Goal: Task Accomplishment & Management: Use online tool/utility

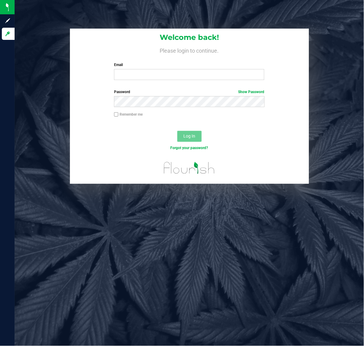
drag, startPoint x: 131, startPoint y: 58, endPoint x: 131, endPoint y: 83, distance: 24.6
click at [131, 59] on div "Welcome back! Please login to continue. Email Required Please format your email…" at bounding box center [189, 57] width 239 height 56
click at [130, 84] on div "Welcome back! Please login to continue. Email Required Please format your email…" at bounding box center [189, 57] width 239 height 56
click at [128, 74] on input "Email" at bounding box center [189, 74] width 150 height 11
type input "[EMAIL_ADDRESS][DOMAIN_NAME]"
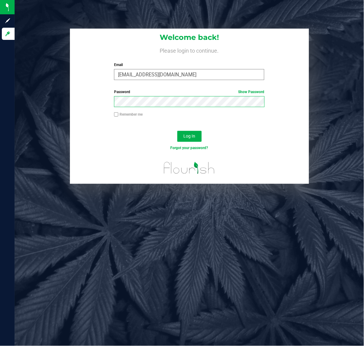
click at [177, 131] on button "Log In" at bounding box center [189, 136] width 24 height 11
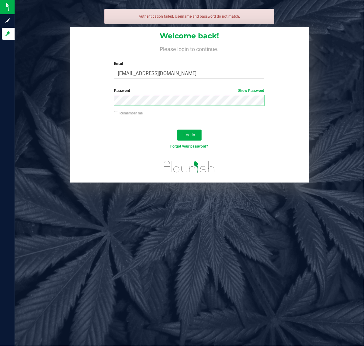
click at [177, 130] on button "Log In" at bounding box center [189, 135] width 24 height 11
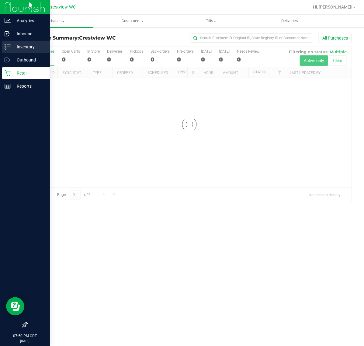
drag, startPoint x: 14, startPoint y: 43, endPoint x: 22, endPoint y: 47, distance: 9.0
click at [14, 43] on p "Inventory" at bounding box center [29, 46] width 36 height 7
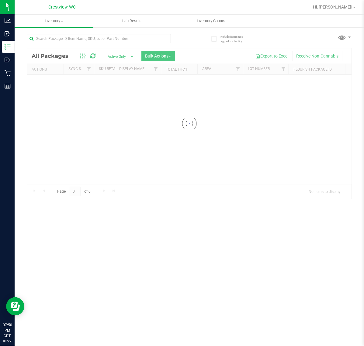
drag, startPoint x: 78, startPoint y: 31, endPoint x: 77, endPoint y: 34, distance: 3.4
click at [78, 32] on div at bounding box center [108, 38] width 163 height 19
click at [77, 34] on div "Inventory All packages All inventory Waste log Create inventory Lab Results Inv…" at bounding box center [189, 180] width 349 height 331
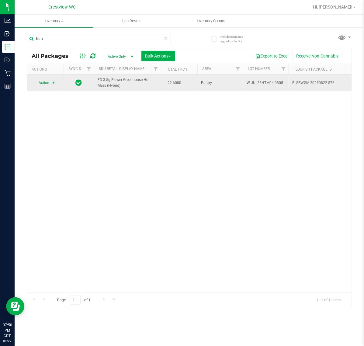
click at [48, 79] on span "Action" at bounding box center [41, 82] width 16 height 9
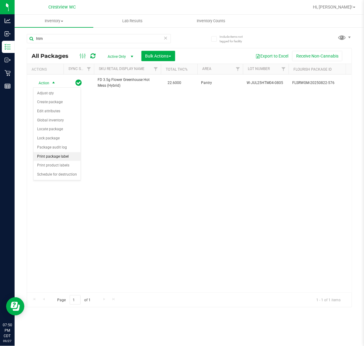
click at [60, 155] on li "Print package label" at bounding box center [56, 156] width 47 height 9
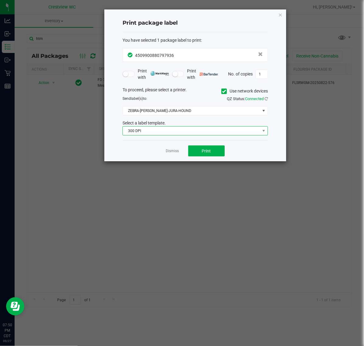
click at [180, 131] on span "300 DPI" at bounding box center [191, 130] width 137 height 9
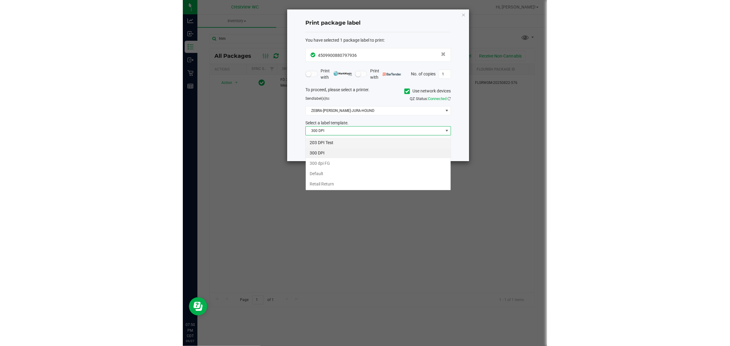
scroll to position [9, 145]
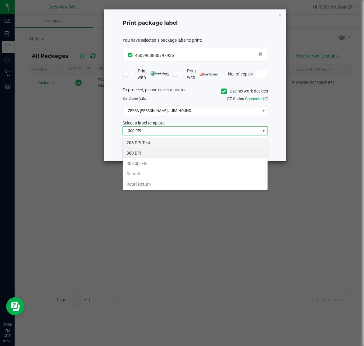
click at [165, 143] on li "203 DPI Test" at bounding box center [195, 142] width 145 height 10
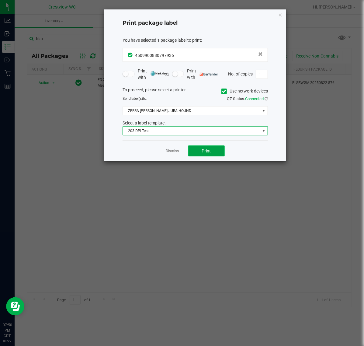
click at [201, 150] on button "Print" at bounding box center [206, 150] width 36 height 11
click at [177, 151] on link "Dismiss" at bounding box center [172, 150] width 13 height 5
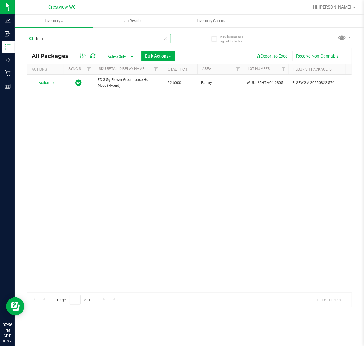
drag, startPoint x: 109, startPoint y: 42, endPoint x: -313, endPoint y: 43, distance: 421.5
click at [0, 43] on html "Analytics Inbound Inventory Outbound Retail Reports 07:56 PM CDT [DATE] 09/27 C…" at bounding box center [182, 173] width 364 height 346
type input "snp"
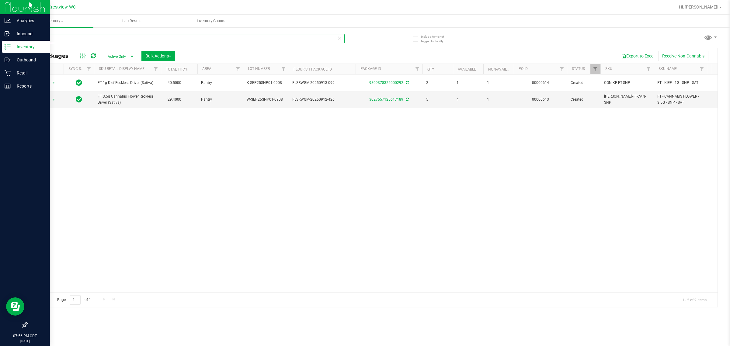
drag, startPoint x: 82, startPoint y: 39, endPoint x: 0, endPoint y: 47, distance: 82.8
click at [0, 48] on div "Analytics Inbound Inventory Outbound Retail Reports 07:56 PM CDT [DATE] 09/27 C…" at bounding box center [365, 173] width 730 height 346
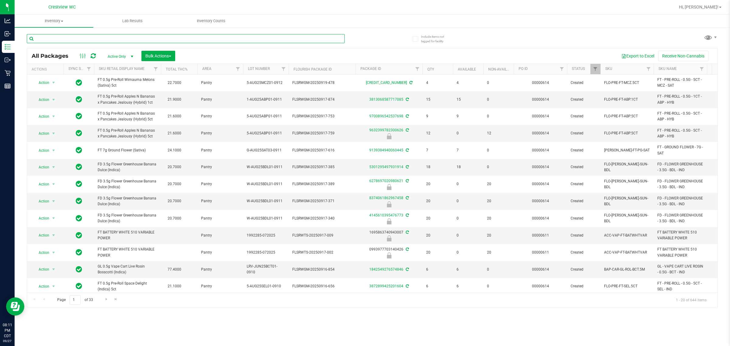
click at [103, 43] on input "text" at bounding box center [186, 38] width 318 height 9
click at [104, 40] on input "text" at bounding box center [186, 38] width 318 height 9
click at [107, 39] on input "text" at bounding box center [186, 38] width 318 height 9
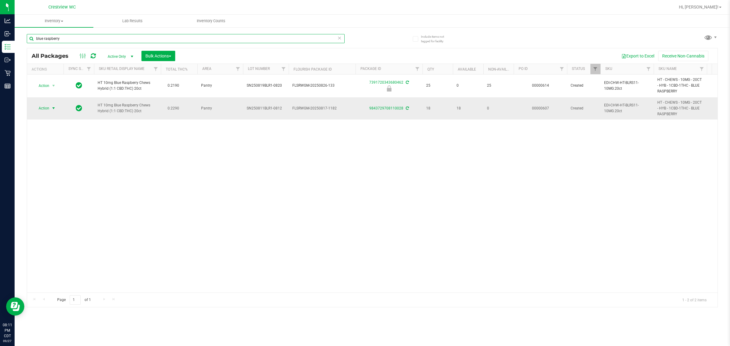
type input "blue raspberry"
click at [44, 108] on span "Action" at bounding box center [41, 108] width 16 height 9
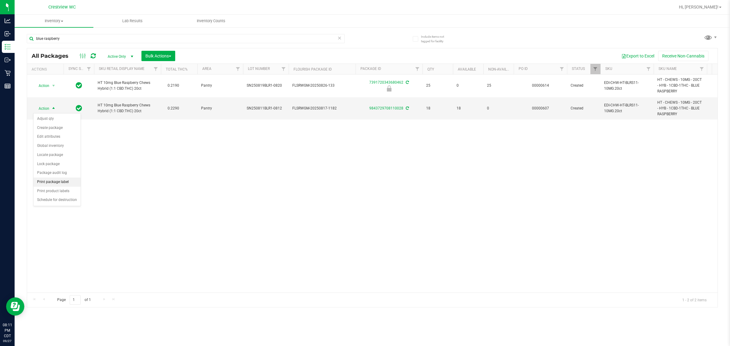
click at [60, 182] on li "Print package label" at bounding box center [56, 182] width 47 height 9
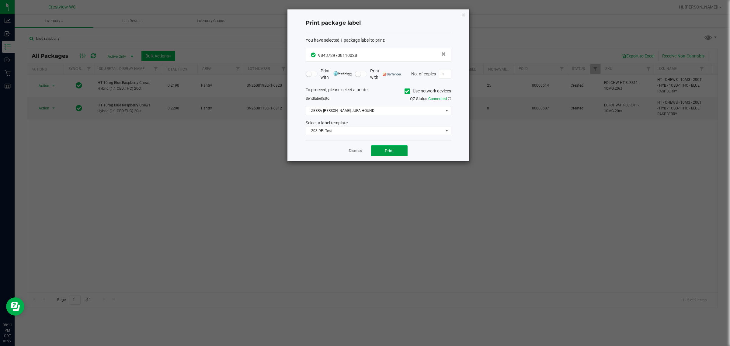
click at [364, 151] on button "Print" at bounding box center [389, 150] width 36 height 11
